Goal: Complete application form: Complete application form

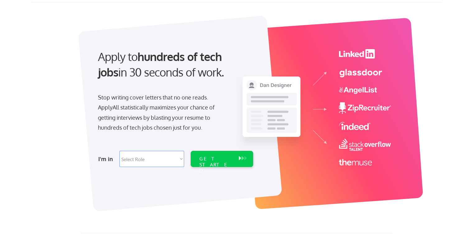
scroll to position [31, 0]
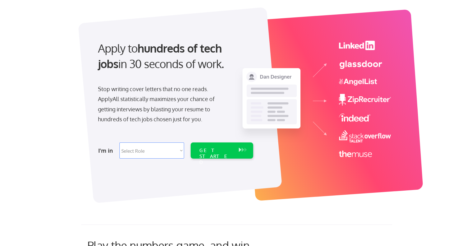
click at [170, 155] on select "Select Role Software Engineering Product Management Customer Success Sales UI/U…" at bounding box center [151, 150] width 65 height 16
select select ""engineering""
click at [119, 142] on select "Select Role Software Engineering Product Management Customer Success Sales UI/U…" at bounding box center [151, 150] width 65 height 16
select select ""engineering""
click at [180, 150] on select "Select Role Software Engineering Product Management Customer Success Sales UI/U…" at bounding box center [151, 150] width 65 height 16
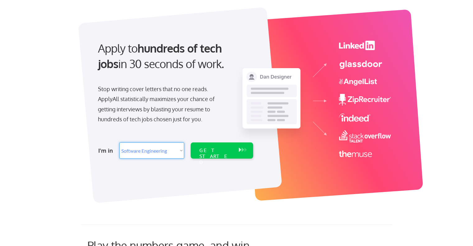
select select ""tech_finance_biz_ops_cos""
click at [119, 142] on select "Select Role Software Engineering Product Management Customer Success Sales UI/U…" at bounding box center [151, 150] width 65 height 16
select select ""tech_finance_biz_ops_cos""
click at [163, 147] on select "Select Role Software Engineering Product Management Customer Success Sales UI/U…" at bounding box center [151, 150] width 65 height 16
select select ""engineering""
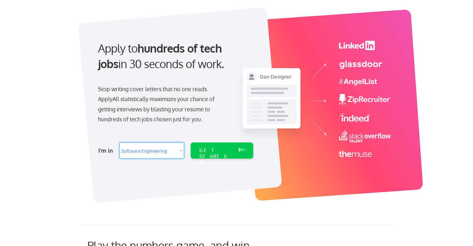
click at [119, 142] on select "Select Role Software Engineering Product Management Customer Success Sales UI/U…" at bounding box center [151, 150] width 65 height 16
select select ""engineering""
click at [219, 149] on div "GET STARTED" at bounding box center [215, 156] width 33 height 18
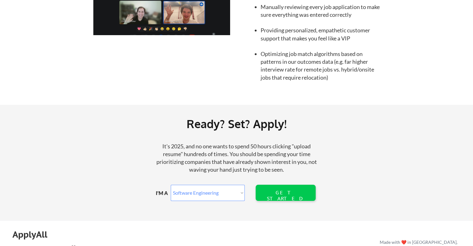
scroll to position [653, 0]
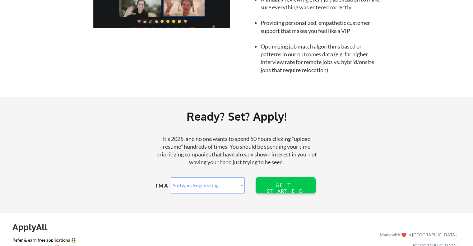
click at [230, 184] on select "Marketer Software Engineering Product Management Customer Success Sales UI/UX/P…" at bounding box center [208, 185] width 74 height 16
select select ""other_professional""
click at [171, 177] on select "Marketer Software Engineering Product Management Customer Success Sales UI/UX/P…" at bounding box center [208, 185] width 74 height 16
click at [288, 189] on div "GET STARTED" at bounding box center [286, 185] width 40 height 16
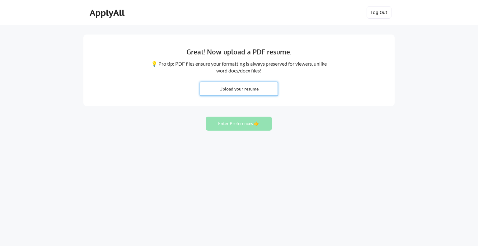
click at [229, 90] on input "file" at bounding box center [238, 88] width 77 height 13
type input "C:\fakepath\AlexReeves_Resume_09102025.pdf"
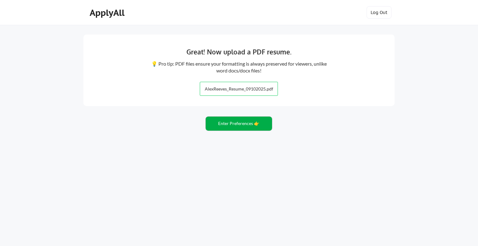
click at [236, 123] on button "Enter Preferences 👉" at bounding box center [239, 124] width 66 height 14
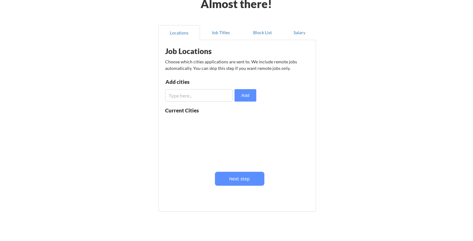
scroll to position [1, 0]
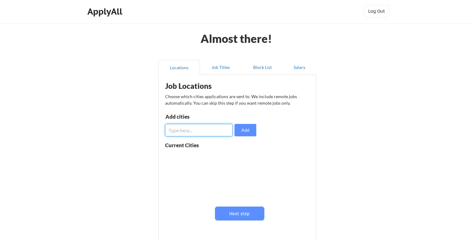
click at [196, 131] on input "input" at bounding box center [198, 130] width 67 height 12
type input "d"
click at [195, 151] on div at bounding box center [204, 175] width 78 height 49
click at [212, 130] on input "input" at bounding box center [198, 130] width 67 height 12
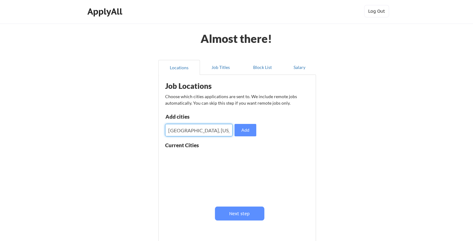
click at [212, 130] on input "input" at bounding box center [198, 130] width 67 height 12
click at [243, 129] on button "Add" at bounding box center [245, 130] width 22 height 12
click at [201, 129] on input "input" at bounding box center [198, 130] width 67 height 12
click at [210, 135] on input "input" at bounding box center [198, 130] width 67 height 12
click at [184, 130] on input "input" at bounding box center [198, 130] width 67 height 12
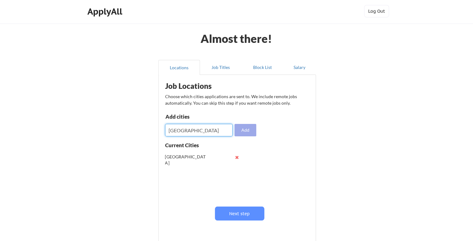
type input "Fort Worth"
click at [243, 131] on button "Add" at bounding box center [245, 130] width 22 height 12
click at [188, 130] on input "input" at bounding box center [198, 130] width 67 height 12
type input "Arlington"
click at [245, 132] on button "Add" at bounding box center [245, 130] width 22 height 12
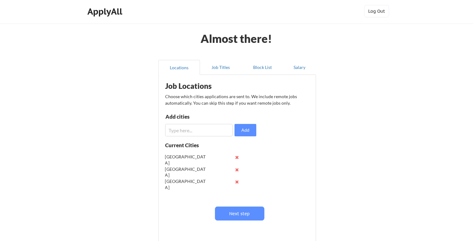
click at [218, 134] on input "input" at bounding box center [198, 130] width 67 height 12
type input "Irving"
click at [249, 131] on button "Add" at bounding box center [245, 130] width 22 height 12
click at [211, 124] on input "input" at bounding box center [198, 130] width 67 height 12
type input "Las Colinas"
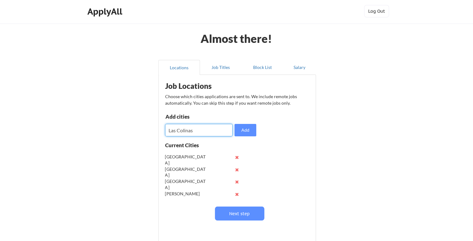
click at [281, 123] on div "Job Locations Choose which cities applications are sent to. We include remote j…" at bounding box center [238, 158] width 153 height 161
click at [249, 129] on button "Add" at bounding box center [245, 130] width 22 height 12
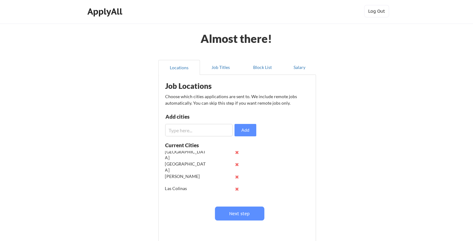
scroll to position [24, 0]
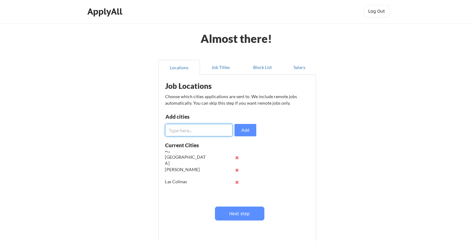
click at [190, 132] on input "input" at bounding box center [198, 130] width 67 height 12
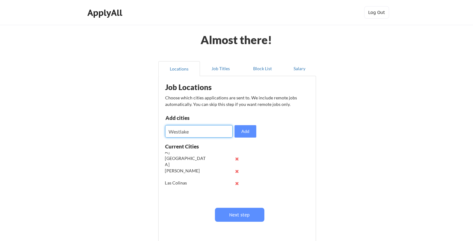
type input "Westlake"
click at [241, 131] on button "Add" at bounding box center [245, 131] width 22 height 12
click at [200, 133] on input "input" at bounding box center [198, 131] width 67 height 12
drag, startPoint x: 179, startPoint y: 130, endPoint x: 196, endPoint y: 131, distance: 17.4
click at [179, 130] on input "input" at bounding box center [198, 131] width 67 height 12
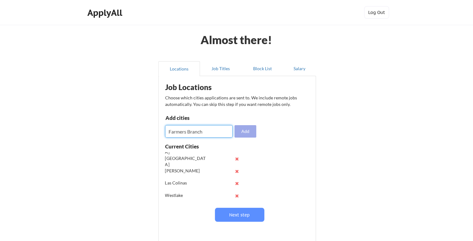
type input "Farmers Branch"
click at [243, 129] on button "Add" at bounding box center [245, 131] width 22 height 12
click at [176, 133] on input "input" at bounding box center [198, 131] width 67 height 12
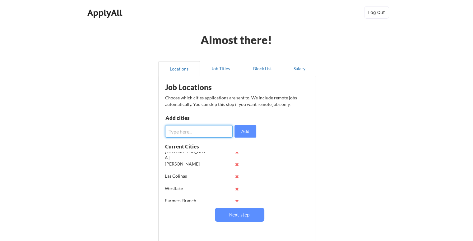
scroll to position [37, 0]
click at [197, 133] on input "input" at bounding box center [198, 131] width 67 height 12
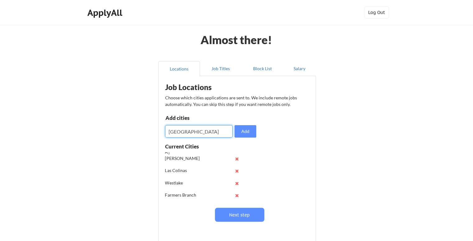
drag, startPoint x: 184, startPoint y: 135, endPoint x: 205, endPoint y: 135, distance: 21.1
click at [184, 134] on input "input" at bounding box center [198, 131] width 67 height 12
type input "Grand Prairie"
click at [250, 134] on button "Add" at bounding box center [245, 131] width 22 height 12
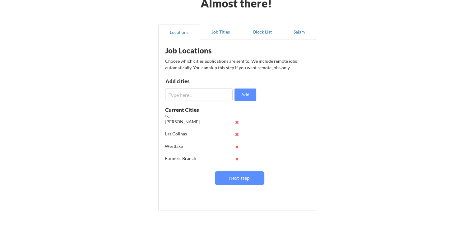
scroll to position [63, 0]
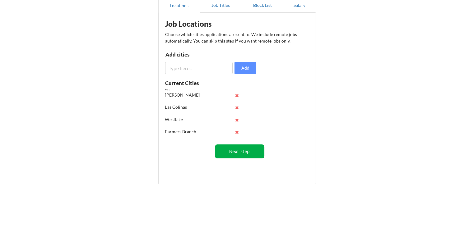
click at [234, 150] on button "Next step" at bounding box center [239, 152] width 49 height 14
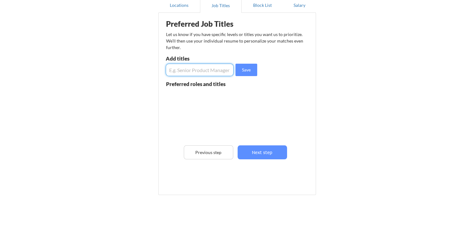
click at [207, 72] on input "input" at bounding box center [200, 70] width 68 height 12
type input "Sr. Software Quality Assurance Analyst"
click at [249, 70] on button "Save" at bounding box center [246, 70] width 22 height 12
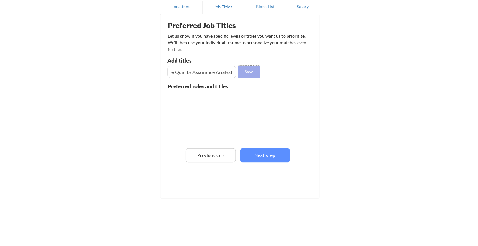
scroll to position [0, 0]
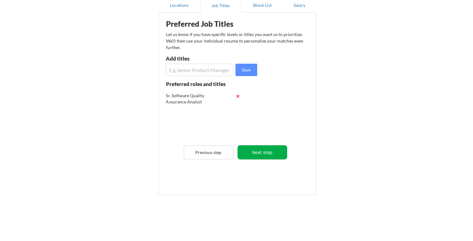
click at [259, 153] on button "Next step" at bounding box center [262, 153] width 49 height 14
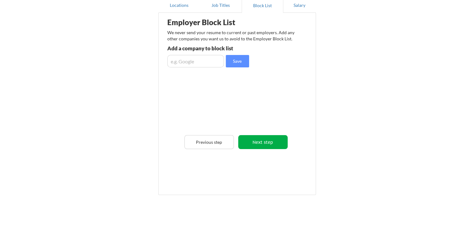
click at [265, 146] on button "Next step" at bounding box center [262, 142] width 49 height 14
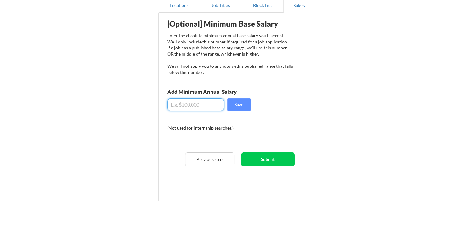
click at [197, 107] on input "input" at bounding box center [195, 105] width 57 height 12
type input "$1"
click at [176, 105] on input "input" at bounding box center [195, 105] width 57 height 12
click at [209, 106] on input "input" at bounding box center [195, 105] width 57 height 12
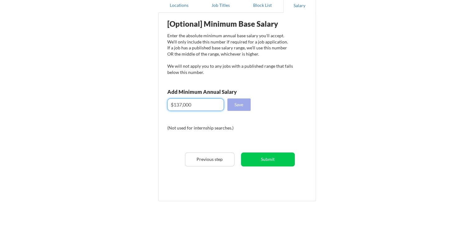
type input "$137,000"
click at [240, 107] on button "Save" at bounding box center [238, 105] width 23 height 12
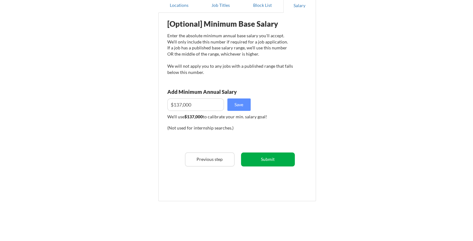
click at [271, 163] on button "Submit" at bounding box center [268, 160] width 54 height 14
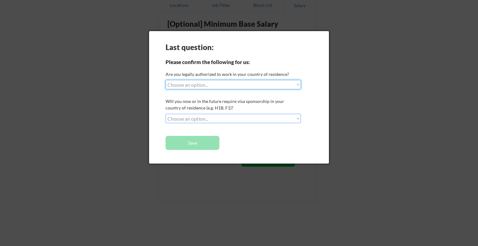
click at [221, 83] on select "Choose an option... Yes, I am a US Citizen Yes, I am a Canadian Citizen Yes, I …" at bounding box center [232, 84] width 135 height 9
select select ""yes__i_am_a_us_citizen""
click at [165, 80] on select "Choose an option... Yes, I am a US Citizen Yes, I am a Canadian Citizen Yes, I …" at bounding box center [232, 84] width 135 height 9
click at [217, 119] on select "Choose an option... No, I will not need sponsorship Yes, I will need sponsorship" at bounding box center [232, 118] width 135 height 9
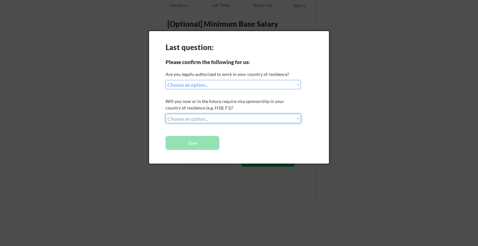
select select ""no__i_will_not_need_sponsorship""
click at [165, 114] on select "Choose an option... No, I will not need sponsorship Yes, I will need sponsorship" at bounding box center [232, 118] width 135 height 9
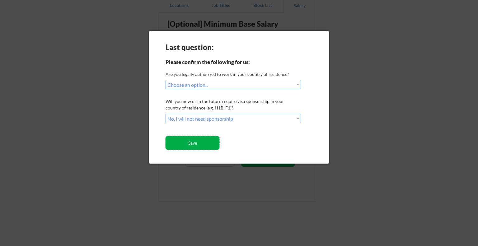
click at [202, 145] on button "Save" at bounding box center [192, 143] width 54 height 14
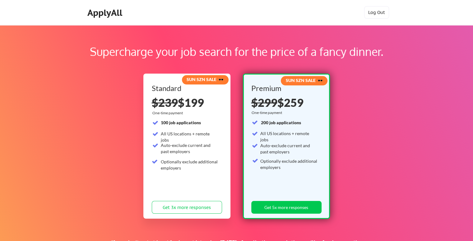
click at [193, 81] on strong "SUN SZN SALE 🕶️" at bounding box center [205, 79] width 37 height 5
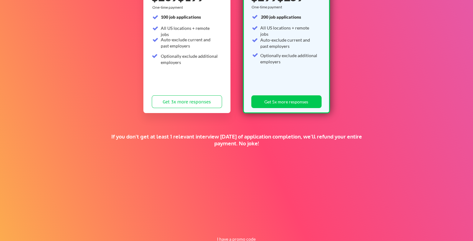
scroll to position [123, 0]
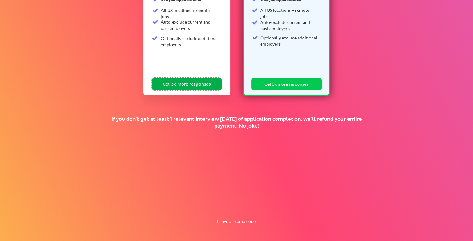
click at [196, 87] on button "Get 3x more responses" at bounding box center [187, 84] width 70 height 13
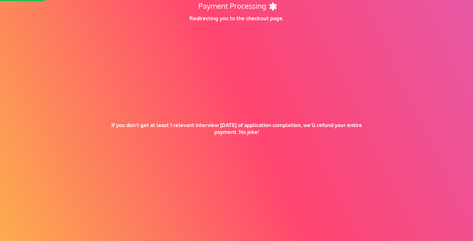
scroll to position [30, 0]
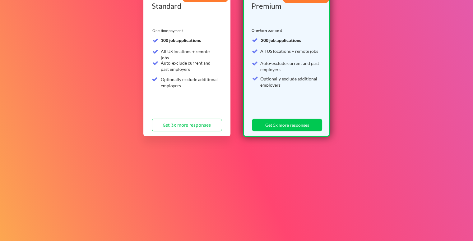
scroll to position [30, 0]
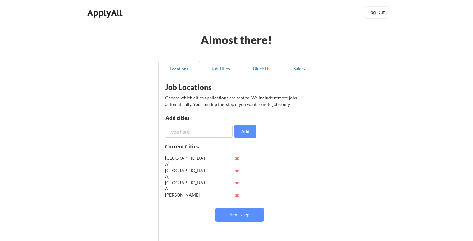
scroll to position [63, 0]
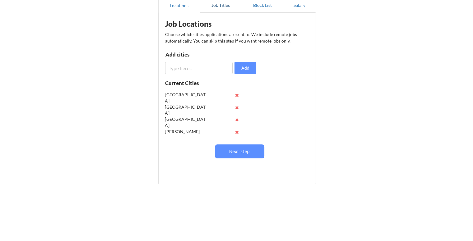
click at [222, 5] on button "Job Titles" at bounding box center [221, 5] width 42 height 15
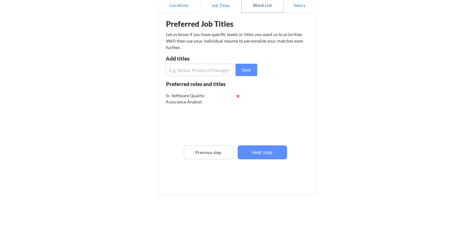
click at [268, 7] on button "Block List" at bounding box center [263, 5] width 42 height 15
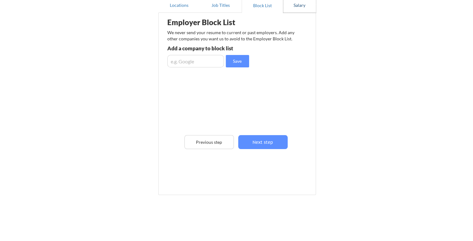
click at [294, 6] on button "Salary" at bounding box center [299, 5] width 33 height 15
